Goal: Navigation & Orientation: Understand site structure

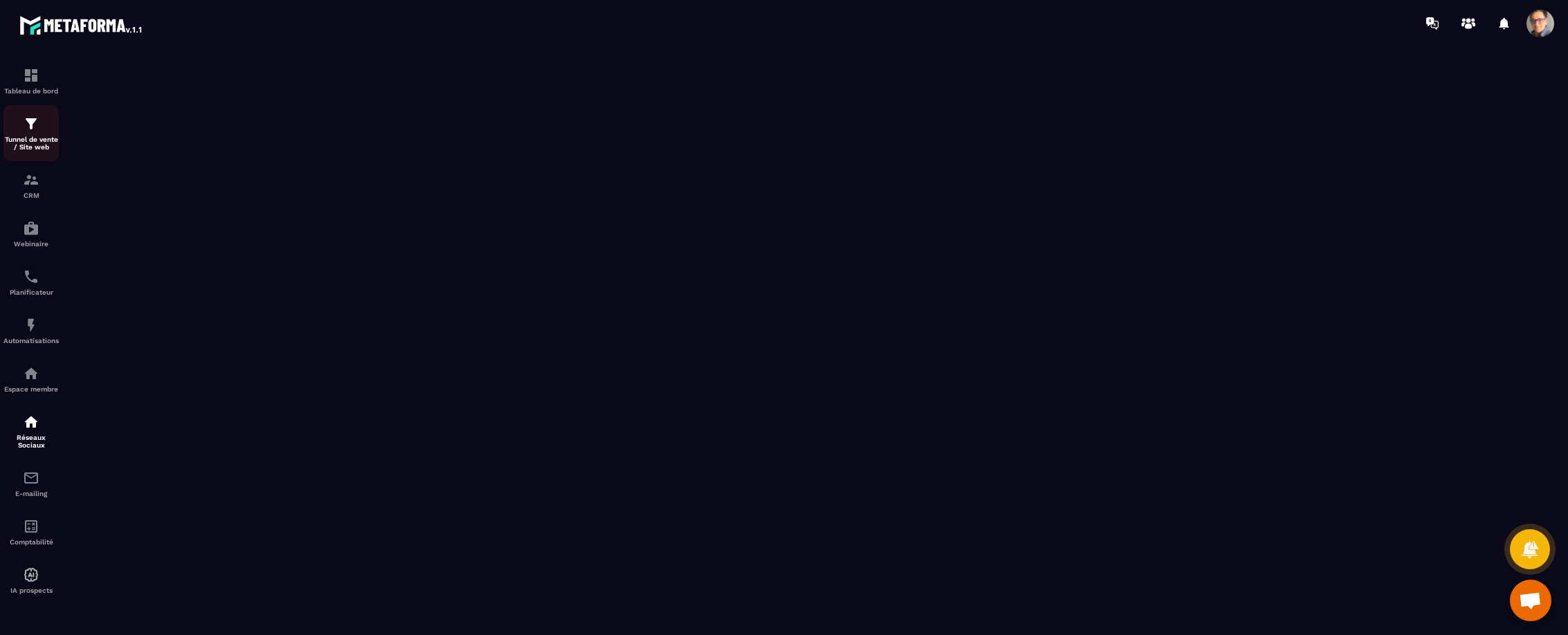
click at [24, 121] on img at bounding box center [31, 124] width 17 height 17
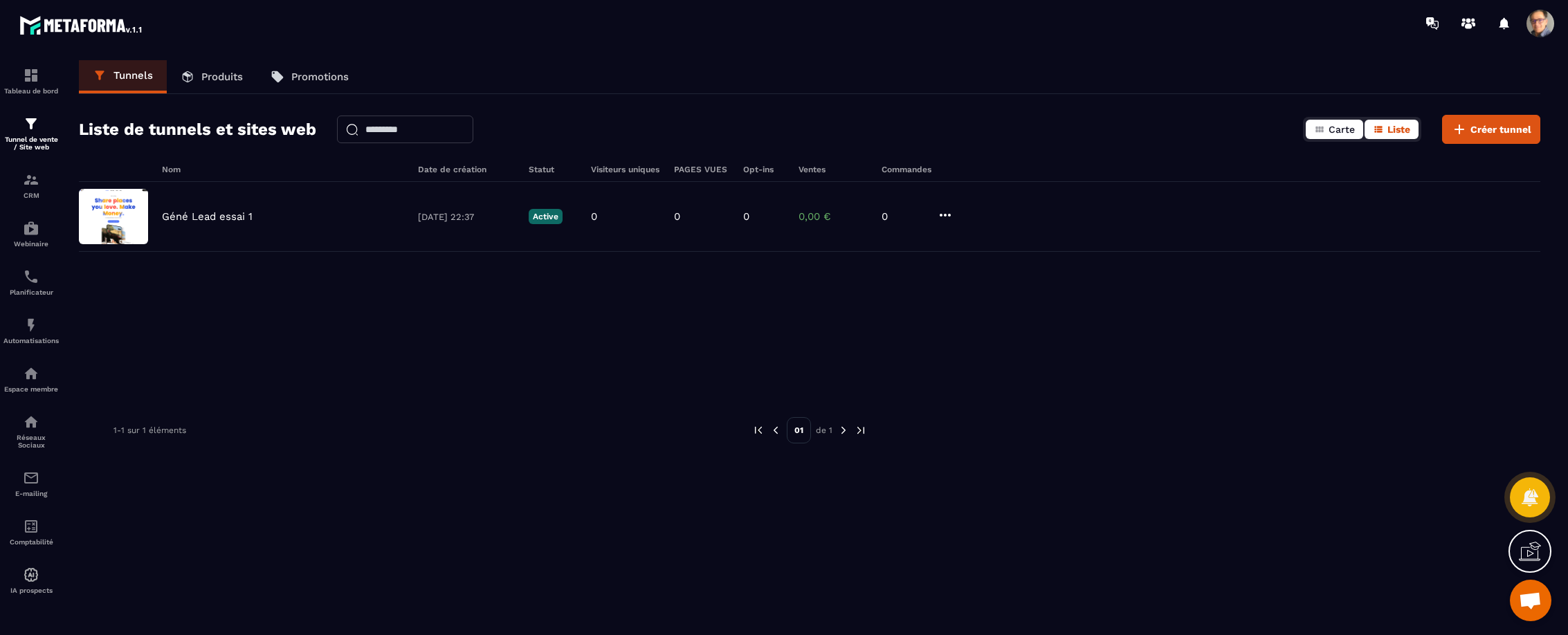
click at [1334, 126] on span "Carte" at bounding box center [1342, 129] width 27 height 11
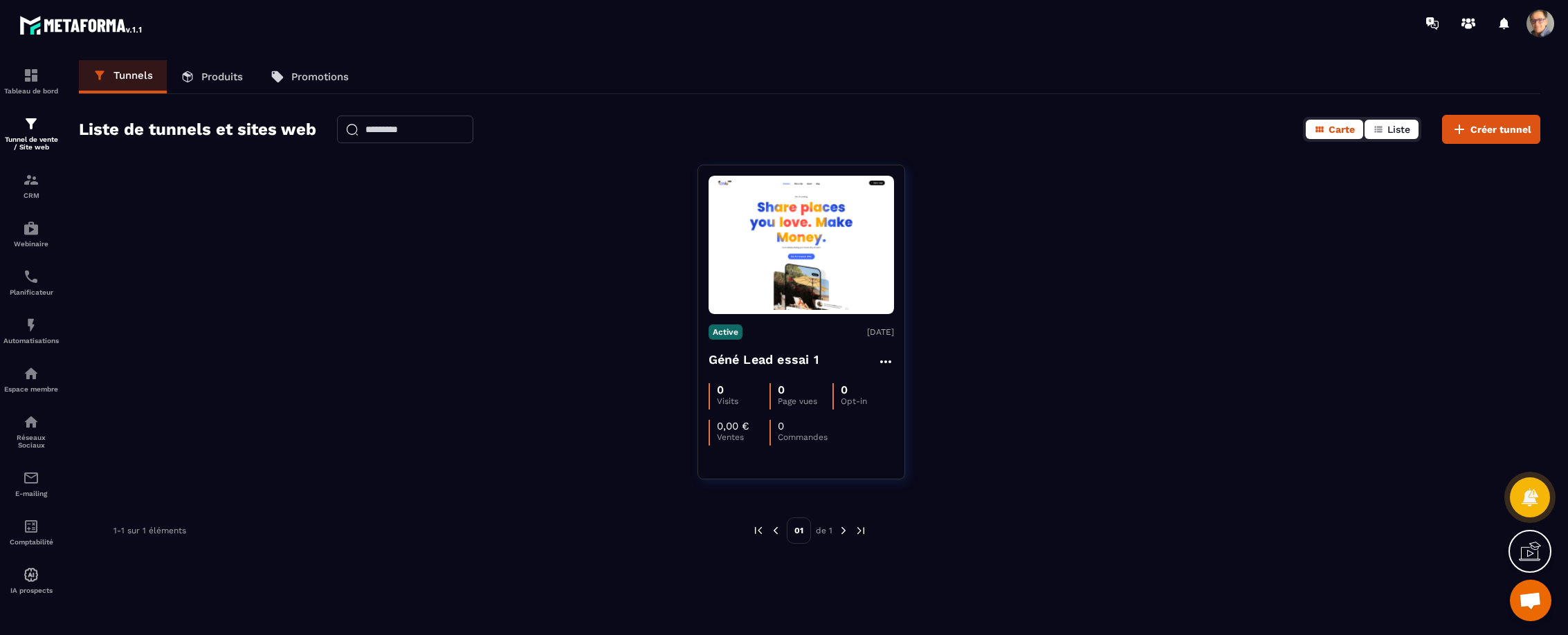
click at [1388, 128] on span "Liste" at bounding box center [1398, 129] width 23 height 11
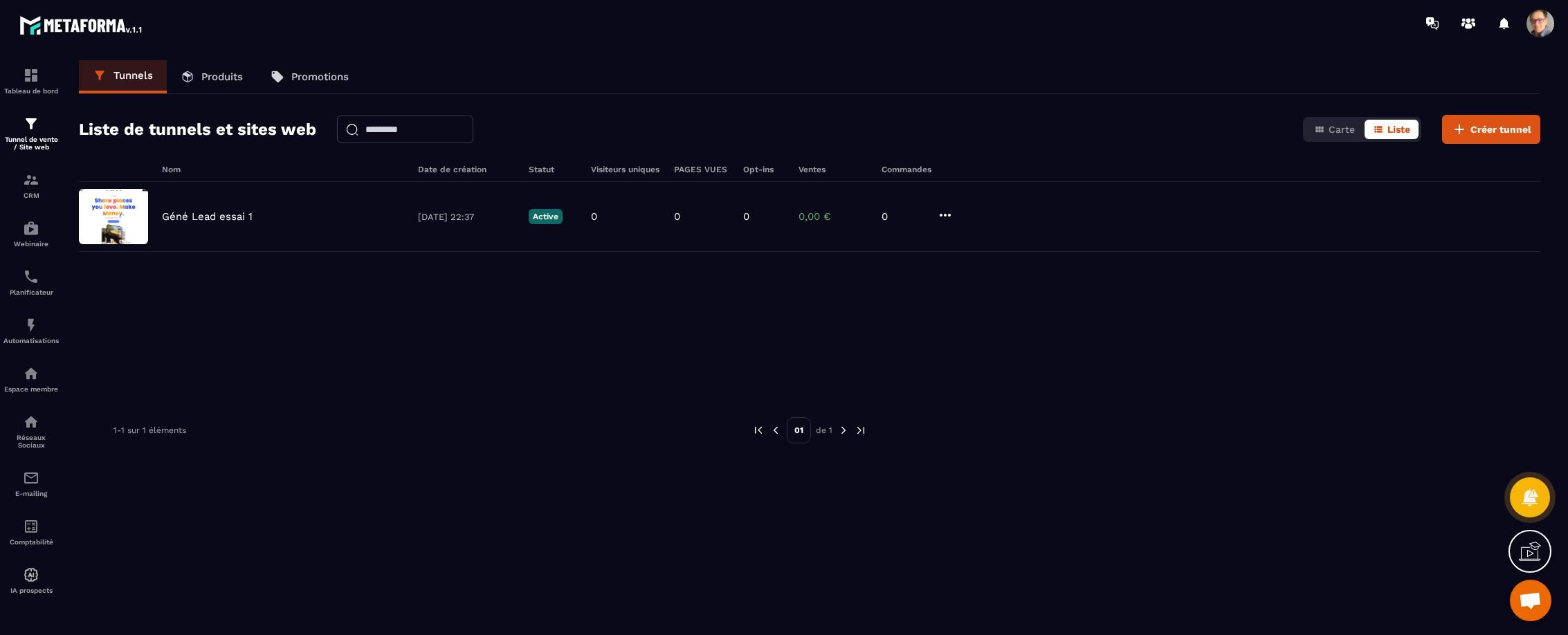
click at [209, 77] on p "Produits" at bounding box center [222, 77] width 41 height 13
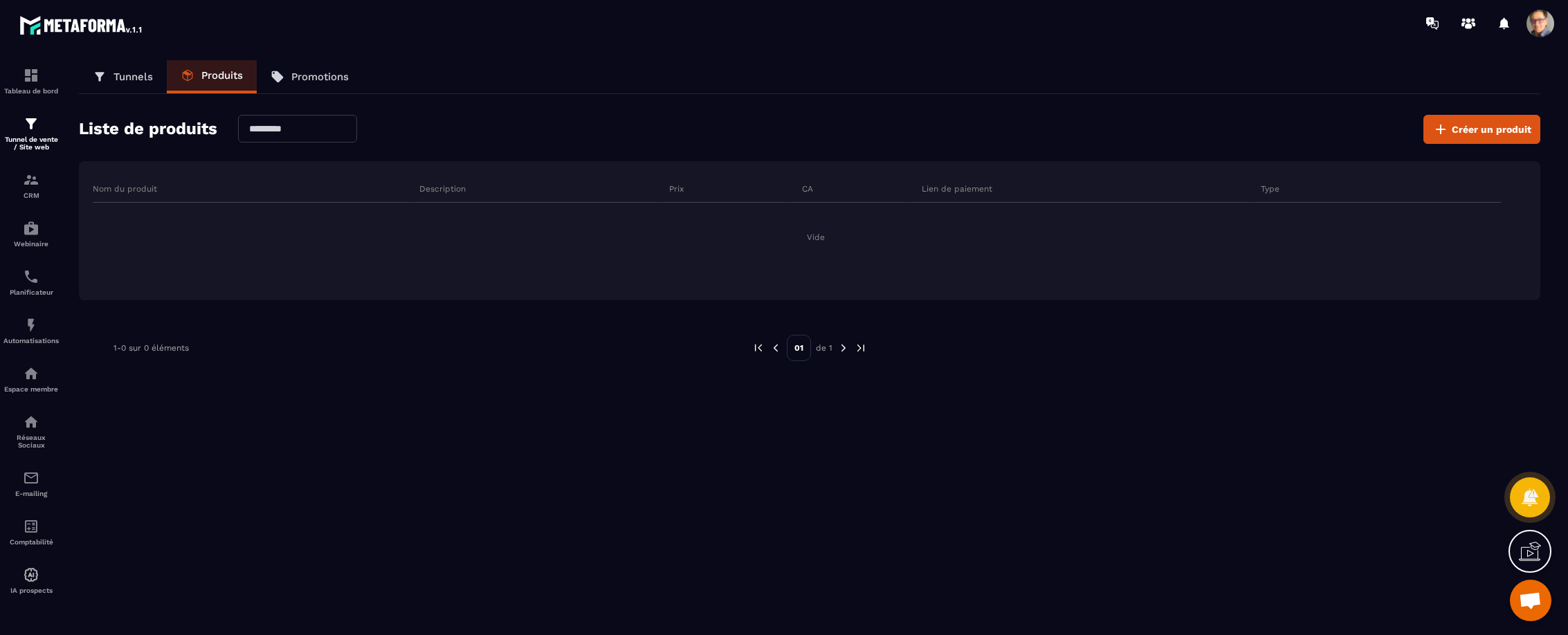
click at [1525, 548] on icon at bounding box center [1530, 551] width 22 height 22
click at [1476, 126] on span "Créer un produit" at bounding box center [1491, 130] width 80 height 14
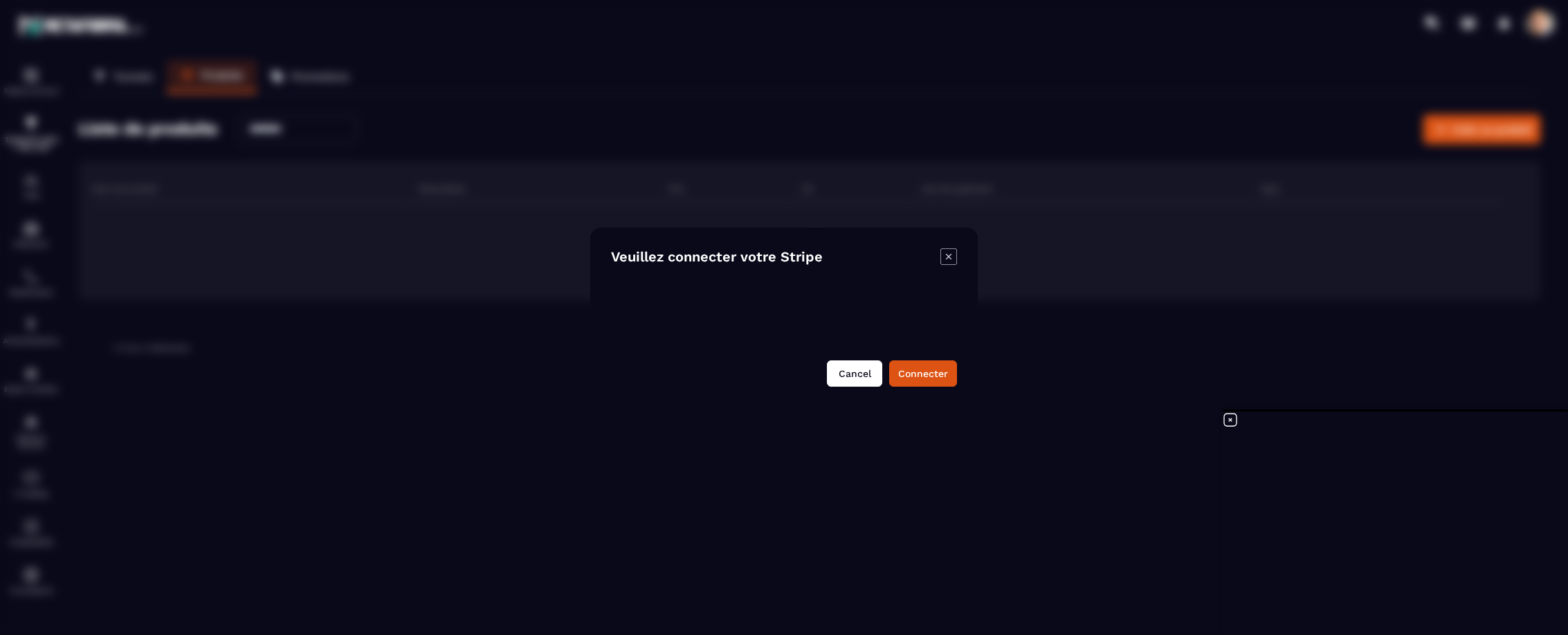
click at [855, 371] on button "Cancel" at bounding box center [854, 374] width 55 height 27
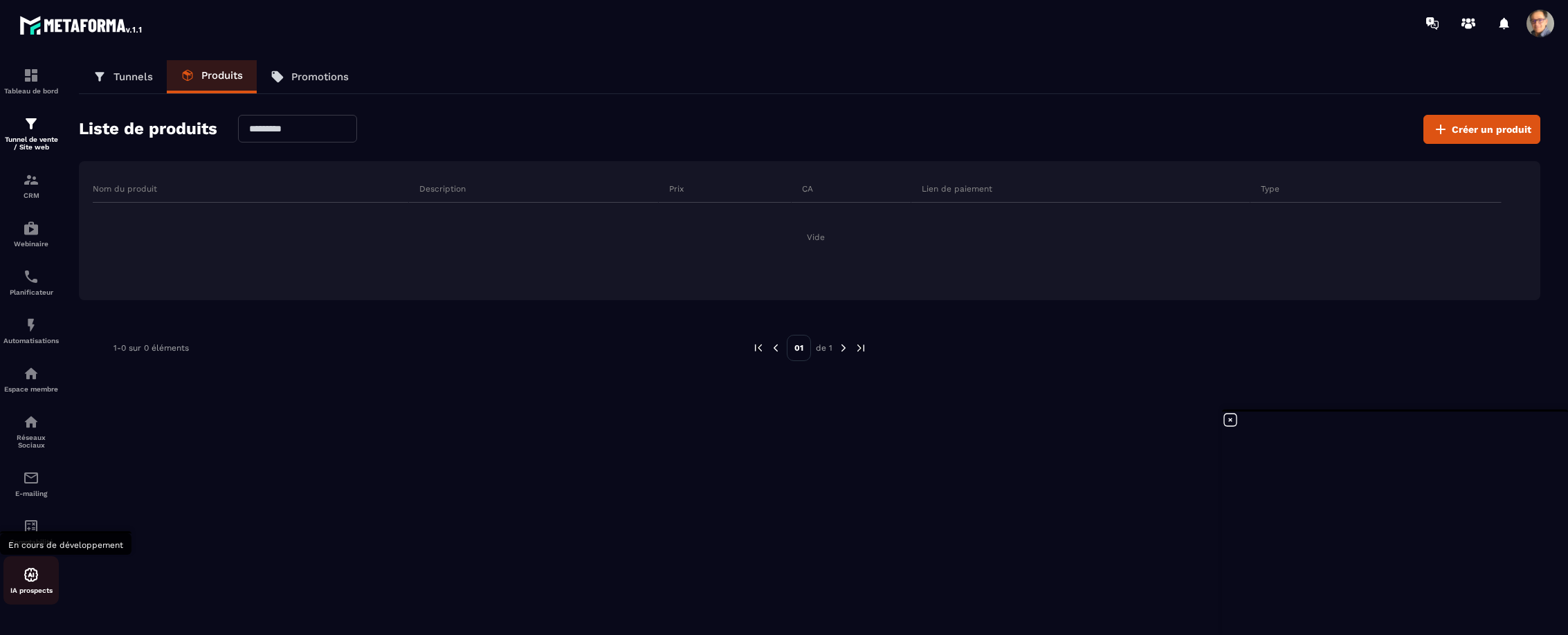
click at [32, 580] on img at bounding box center [31, 575] width 17 height 17
click at [27, 574] on img at bounding box center [31, 575] width 17 height 17
click at [33, 192] on p "CRM" at bounding box center [31, 195] width 55 height 8
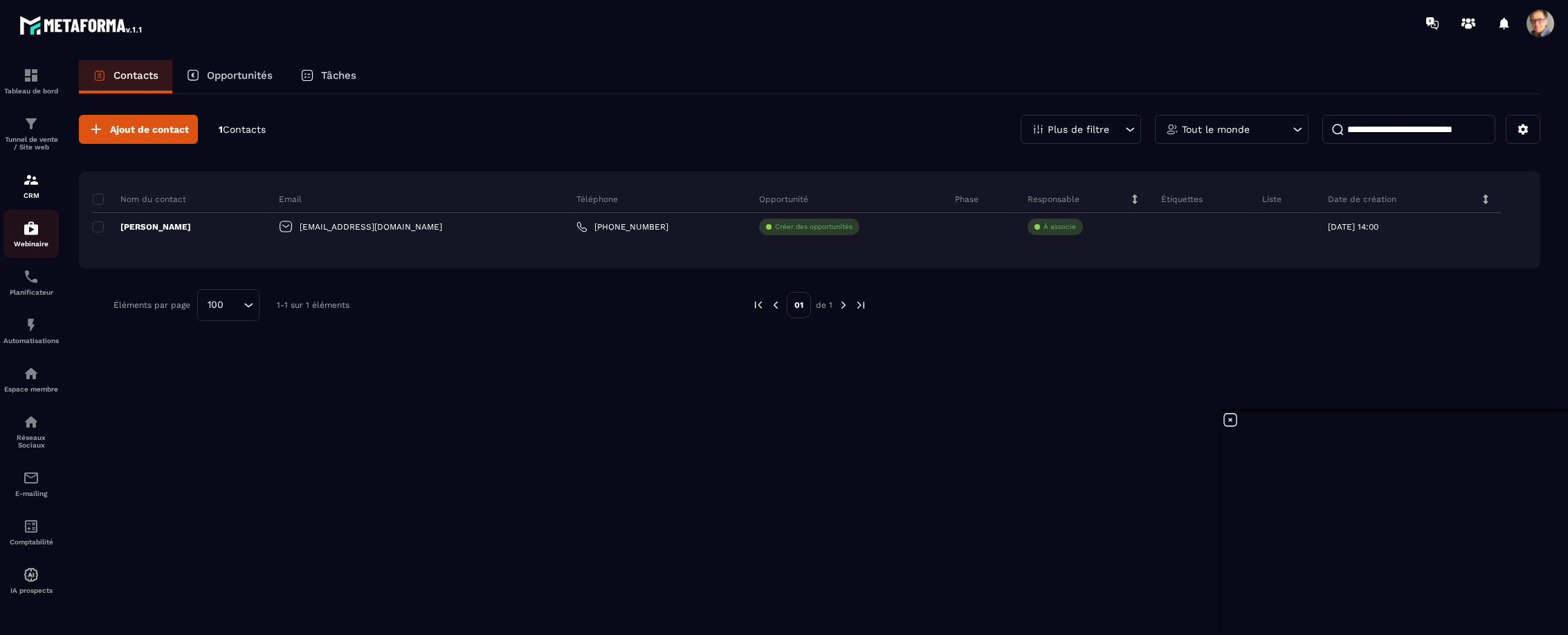
click at [33, 233] on img at bounding box center [31, 228] width 17 height 17
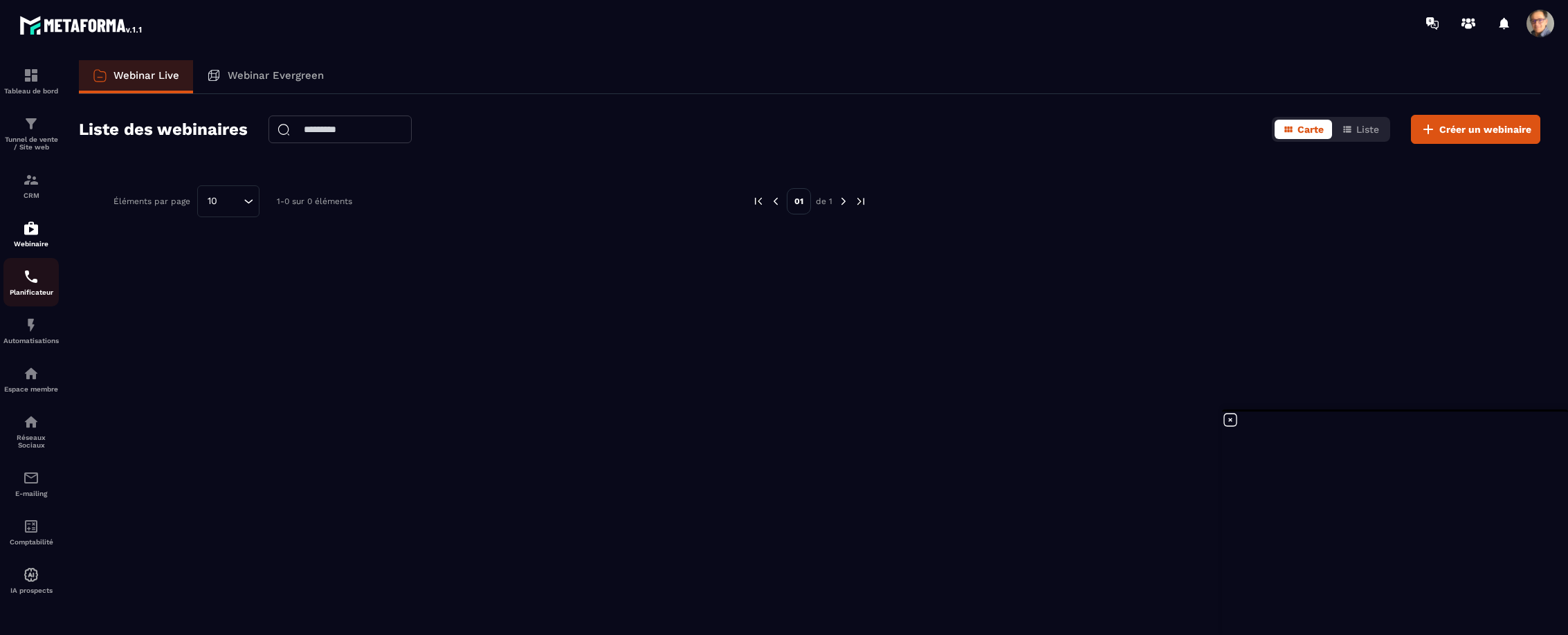
click at [33, 281] on img at bounding box center [31, 277] width 17 height 17
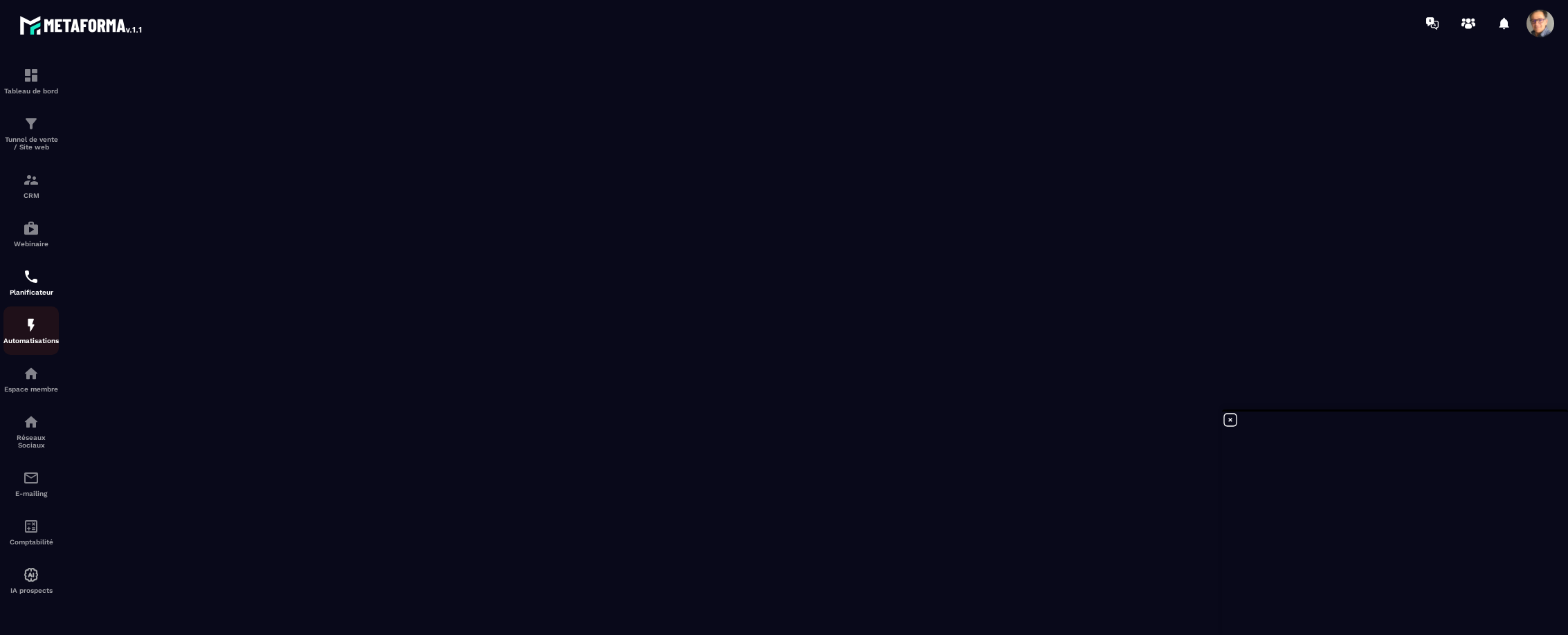
click at [32, 324] on img at bounding box center [31, 325] width 17 height 17
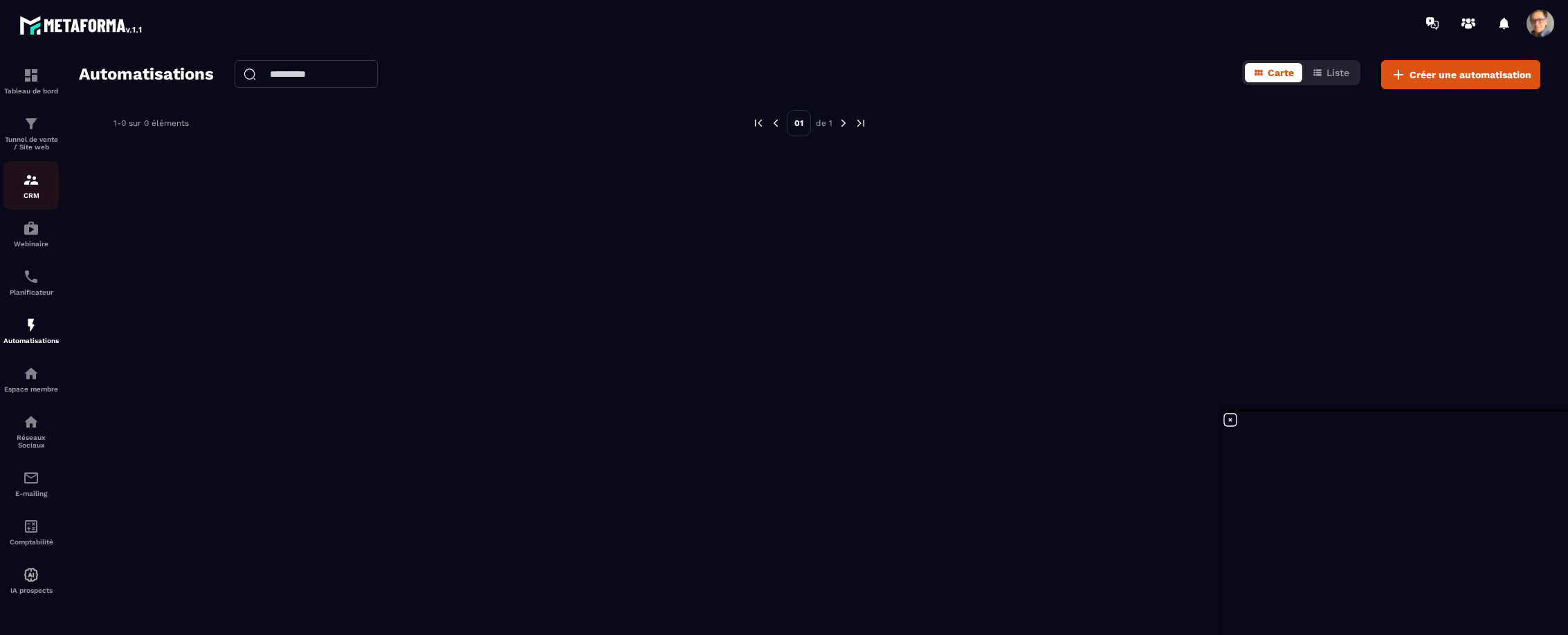
click at [29, 185] on img at bounding box center [31, 180] width 17 height 17
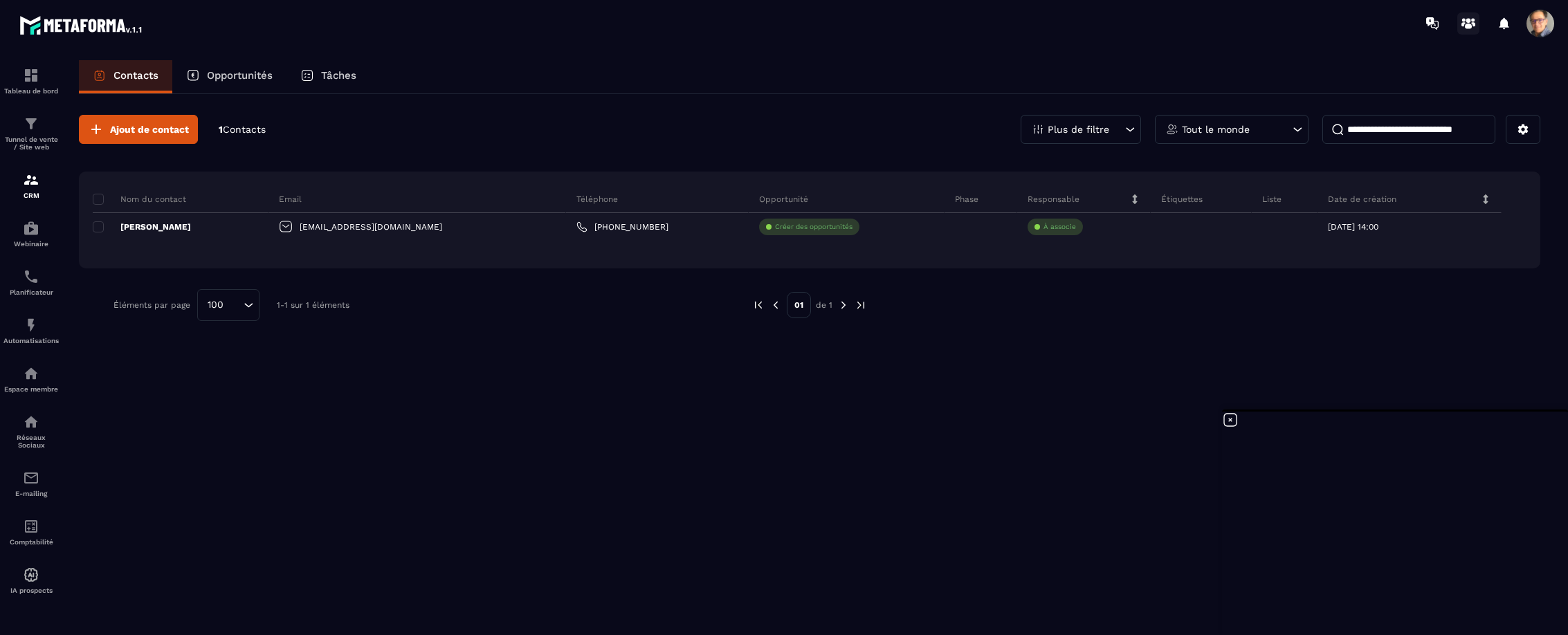
click at [1468, 20] on circle at bounding box center [1468, 20] width 5 height 5
click at [1434, 22] on icon at bounding box center [1430, 22] width 8 height 9
